Goal: Task Accomplishment & Management: Complete application form

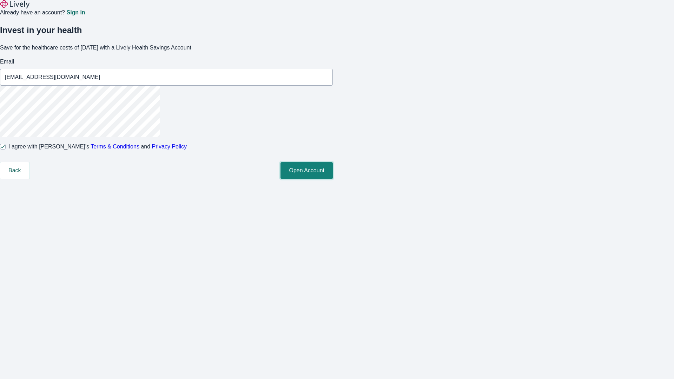
click at [333, 179] on button "Open Account" at bounding box center [307, 170] width 52 height 17
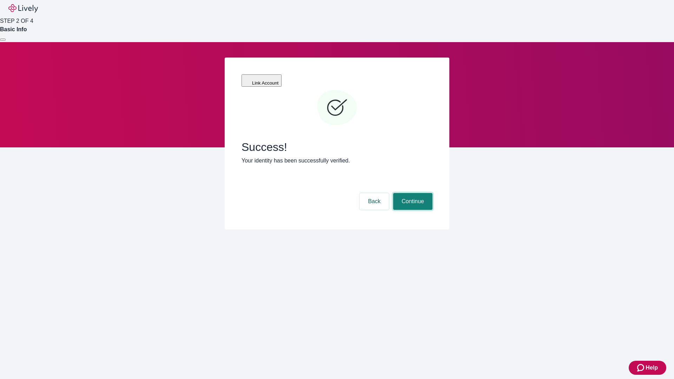
click at [412, 193] on button "Continue" at bounding box center [412, 201] width 39 height 17
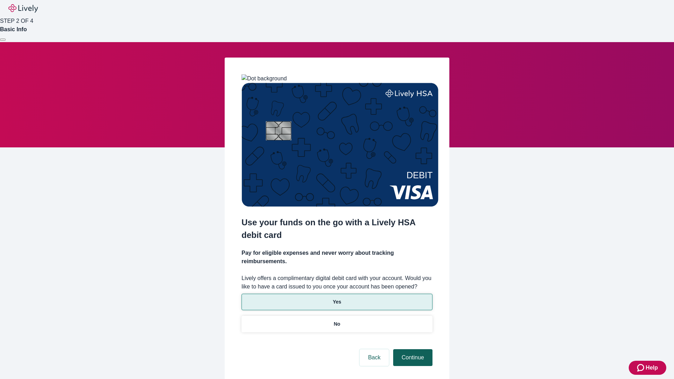
click at [337, 298] on p "Yes" at bounding box center [337, 301] width 8 height 7
click at [412, 349] on button "Continue" at bounding box center [412, 357] width 39 height 17
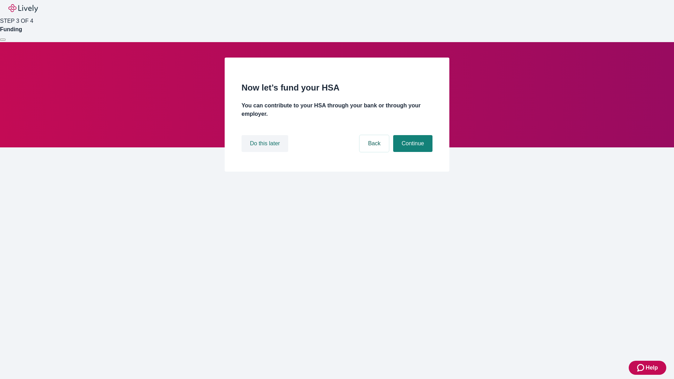
click at [266, 152] on button "Do this later" at bounding box center [265, 143] width 47 height 17
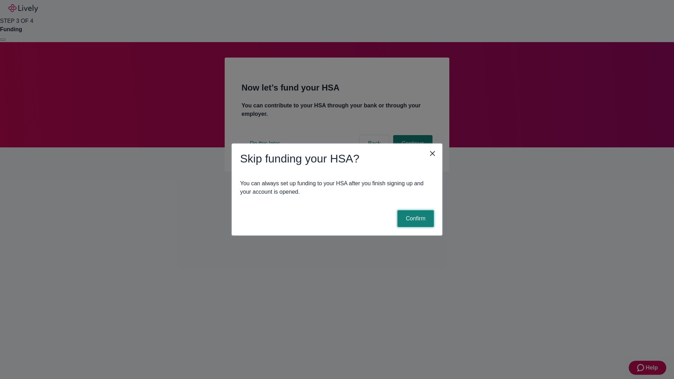
click at [415, 219] on button "Confirm" at bounding box center [415, 218] width 37 height 17
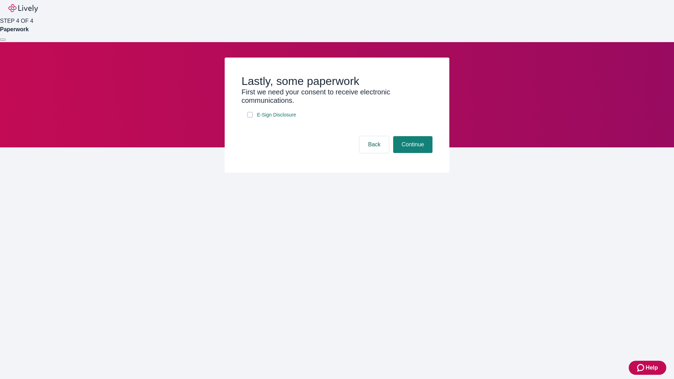
click at [250, 118] on input "E-Sign Disclosure" at bounding box center [250, 115] width 6 height 6
checkbox input "true"
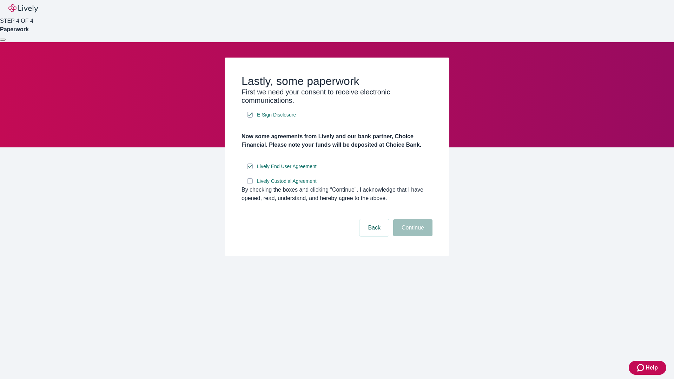
click at [250, 184] on input "Lively Custodial Agreement" at bounding box center [250, 181] width 6 height 6
checkbox input "true"
click at [412, 236] on button "Continue" at bounding box center [412, 227] width 39 height 17
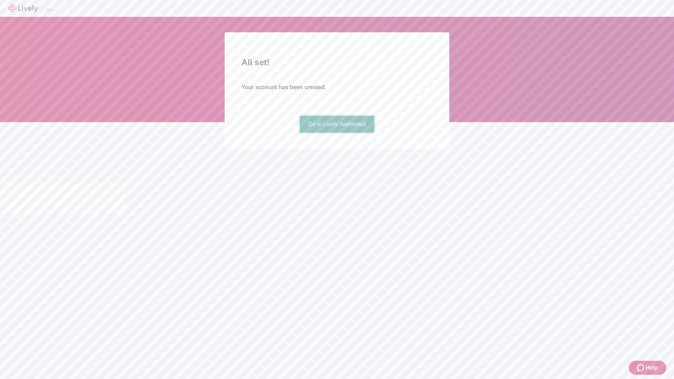
click at [337, 133] on link "Go to Lively dashboard" at bounding box center [337, 124] width 75 height 17
